Goal: Task Accomplishment & Management: Manage account settings

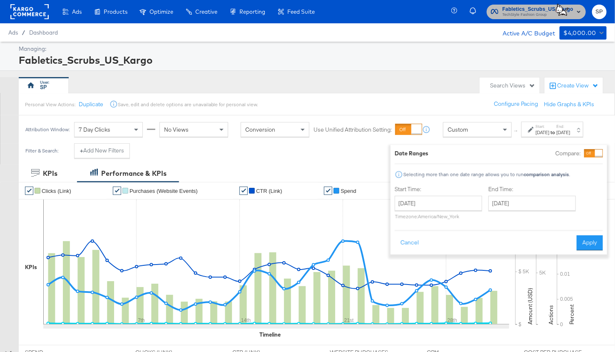
click at [517, 11] on span "Fabletics_Scrubs_US_Kargo" at bounding box center [537, 9] width 71 height 9
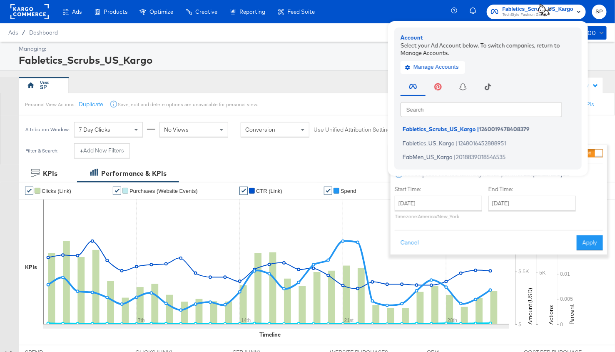
click at [33, 10] on rect at bounding box center [29, 11] width 38 height 15
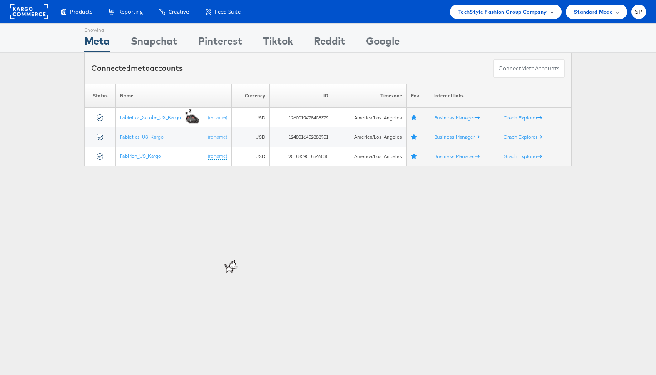
click at [527, 12] on span "TechStyle Fashion Group Company" at bounding box center [502, 11] width 89 height 9
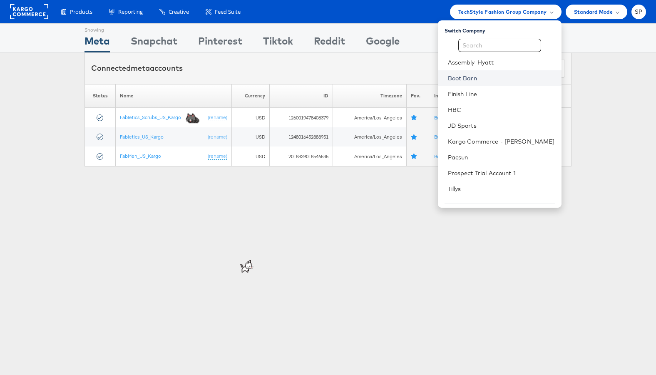
click at [485, 79] on link "Boot Barn" at bounding box center [501, 78] width 107 height 8
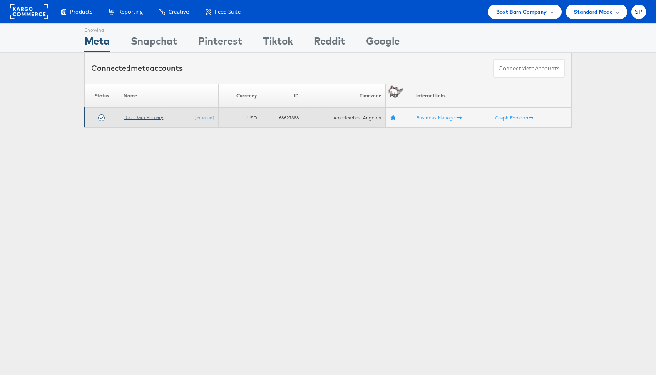
click at [134, 119] on link "Boot Barn Primary" at bounding box center [144, 117] width 40 height 6
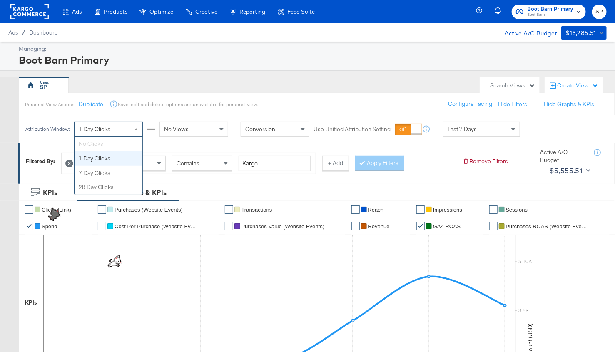
click at [100, 131] on span "1 Day Clicks" at bounding box center [95, 128] width 32 height 7
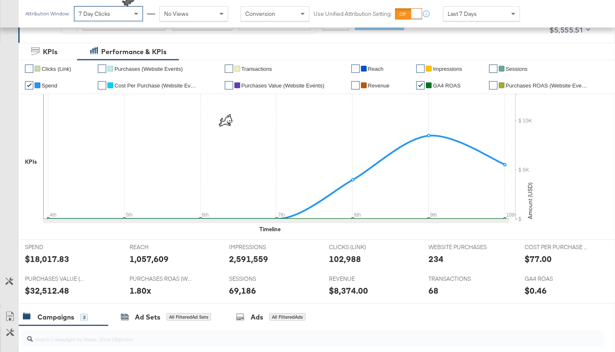
scroll to position [142, 0]
click at [26, 84] on link "✔" at bounding box center [29, 84] width 8 height 8
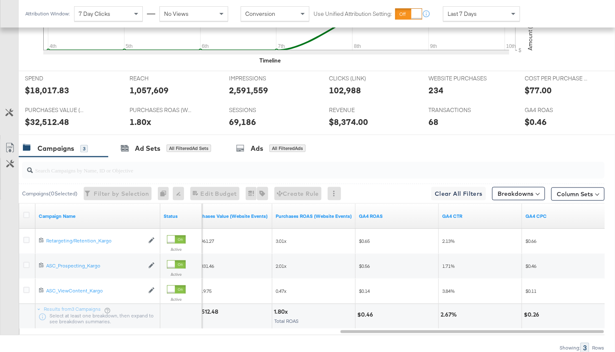
scroll to position [309, 0]
